Goal: Browse casually: Explore the website without a specific task or goal

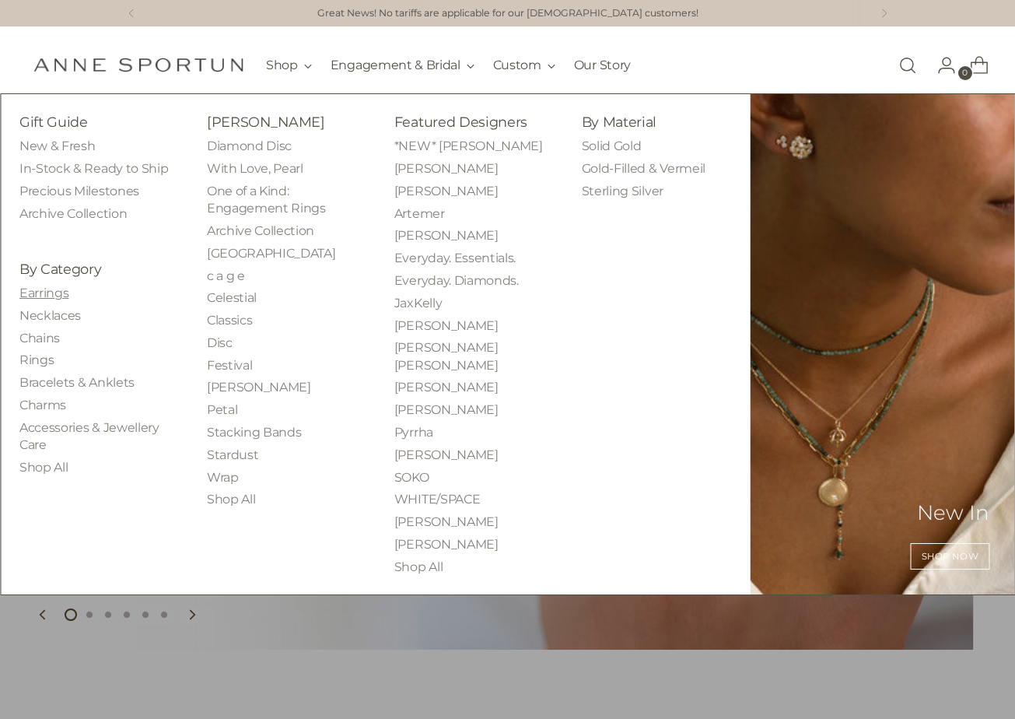
click at [44, 291] on link "Earrings" at bounding box center [43, 292] width 49 height 15
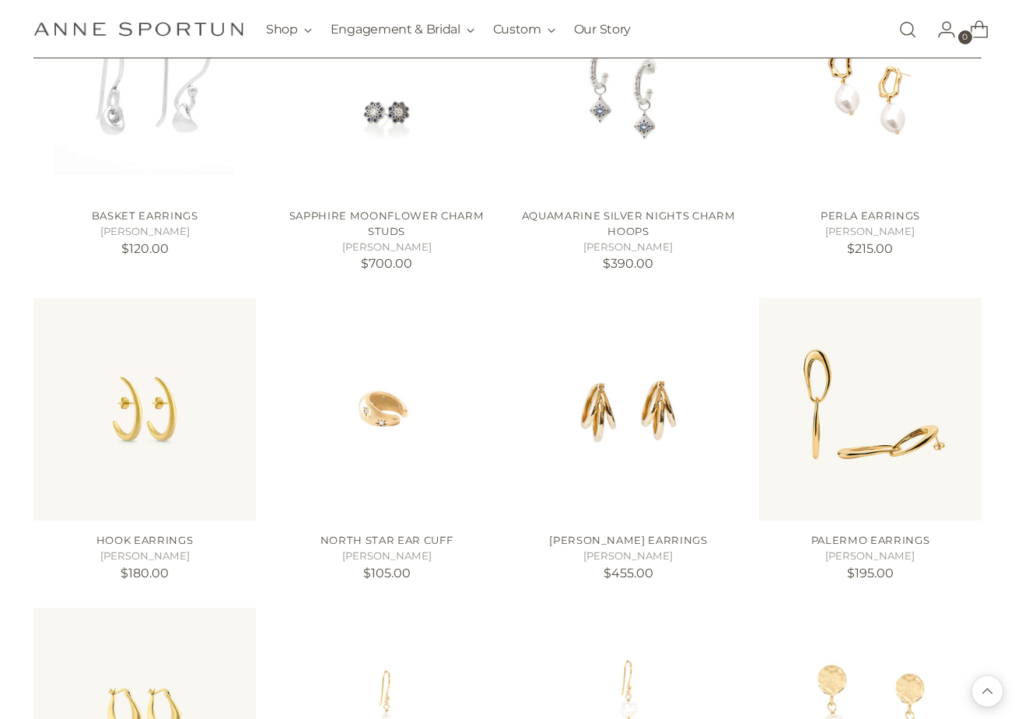
scroll to position [1166, 0]
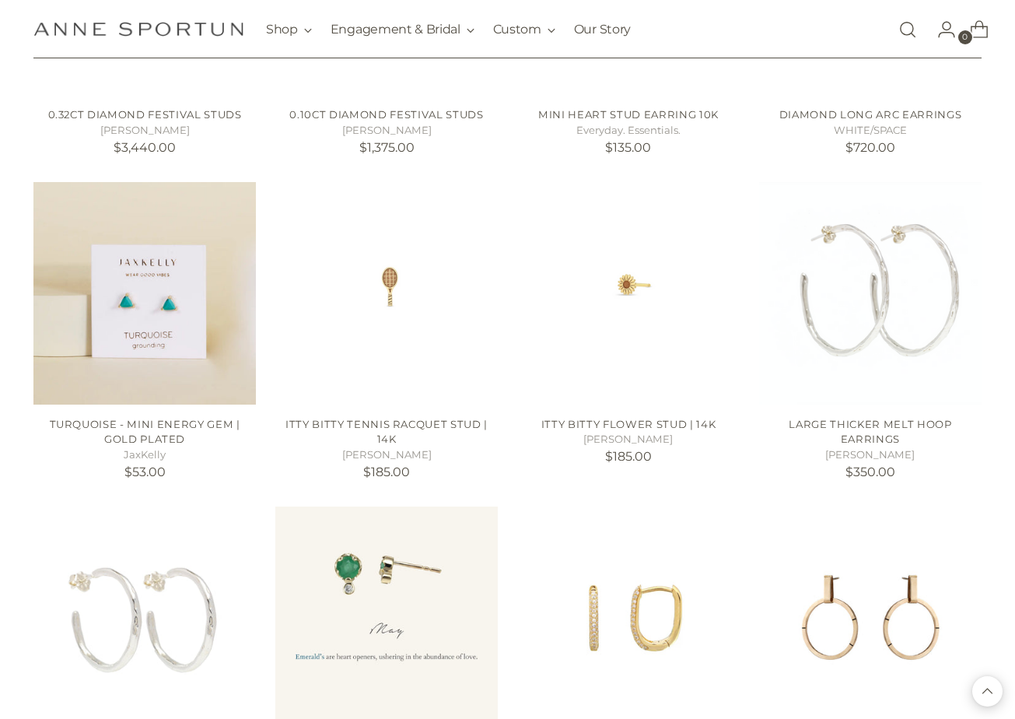
scroll to position [2488, 0]
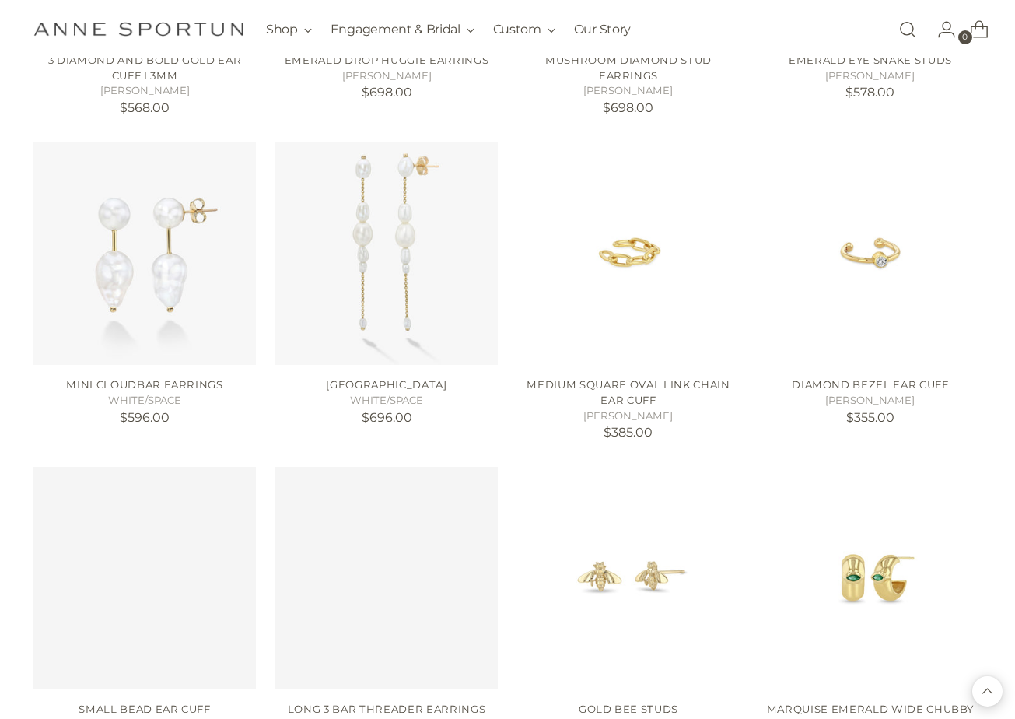
scroll to position [3499, 0]
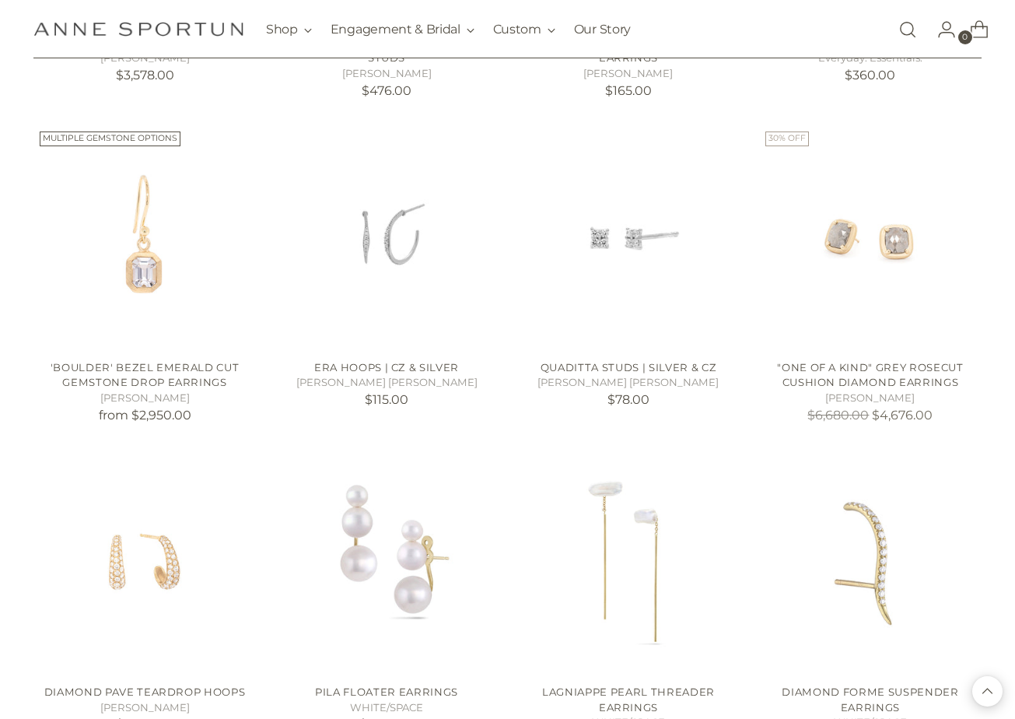
scroll to position [4899, 0]
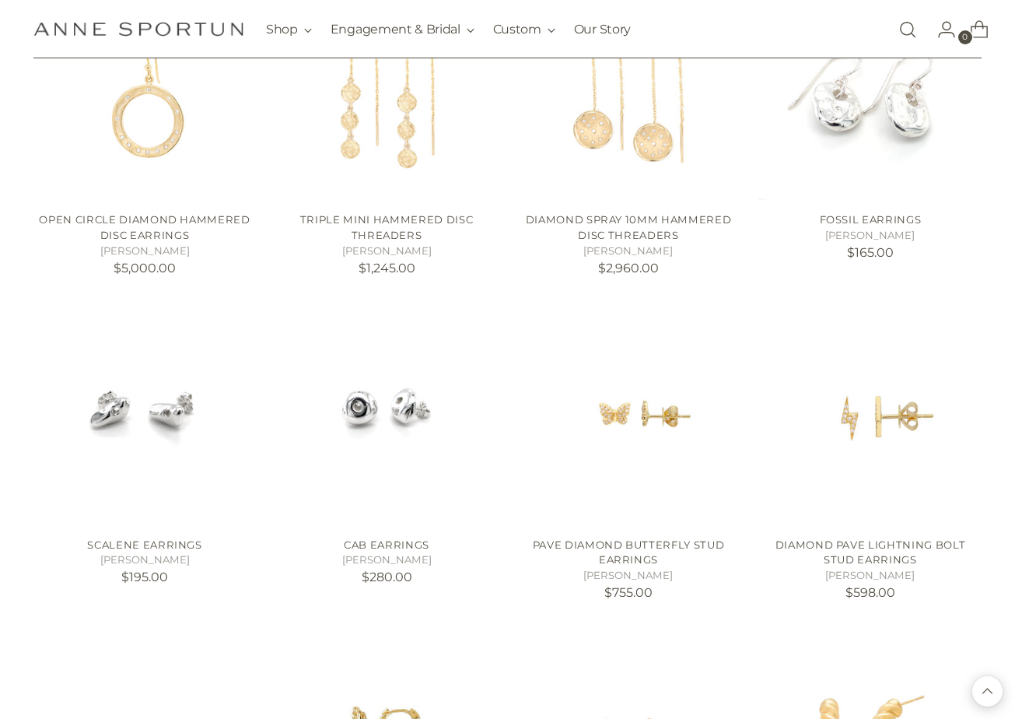
scroll to position [6377, 0]
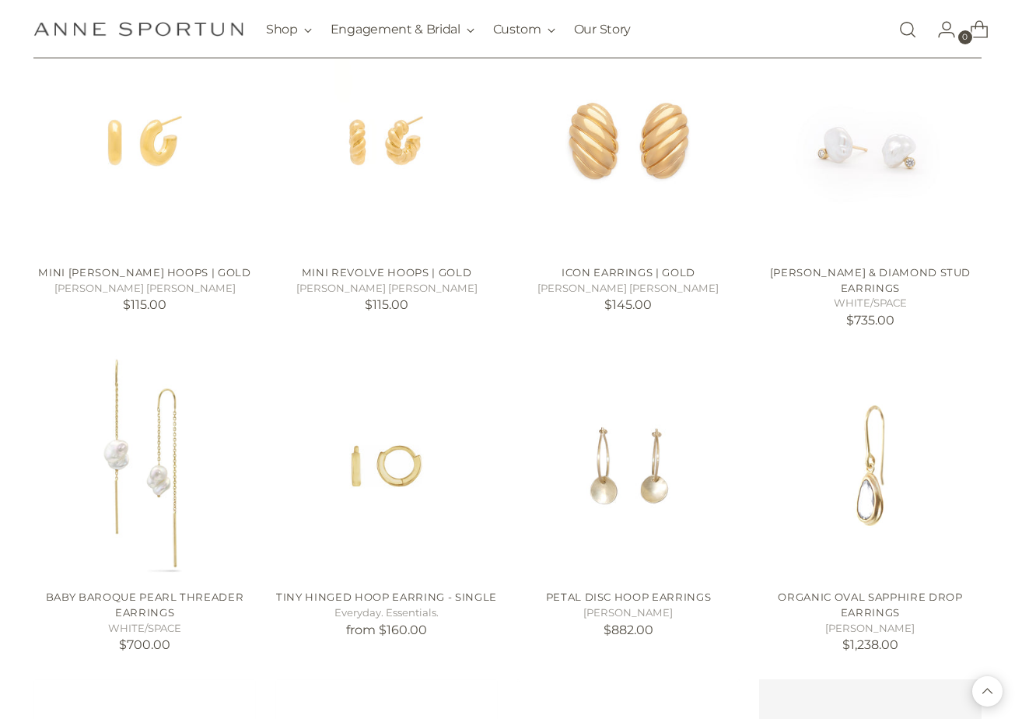
scroll to position [7232, 0]
